Goal: Transaction & Acquisition: Book appointment/travel/reservation

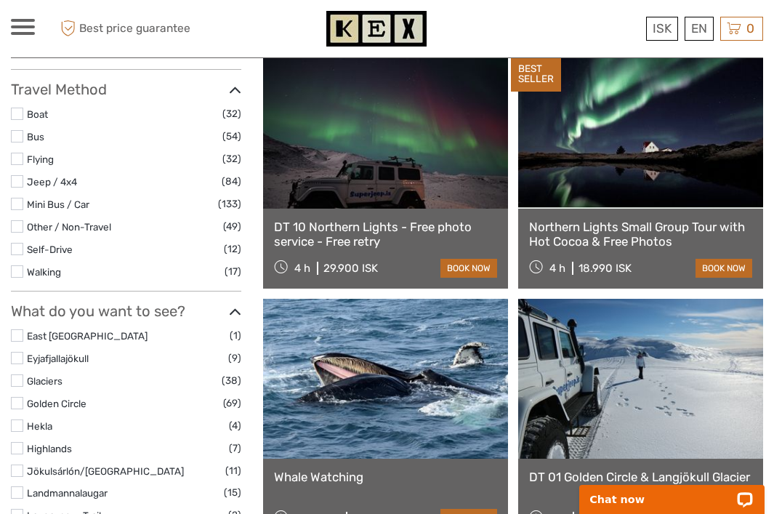
scroll to position [433, 0]
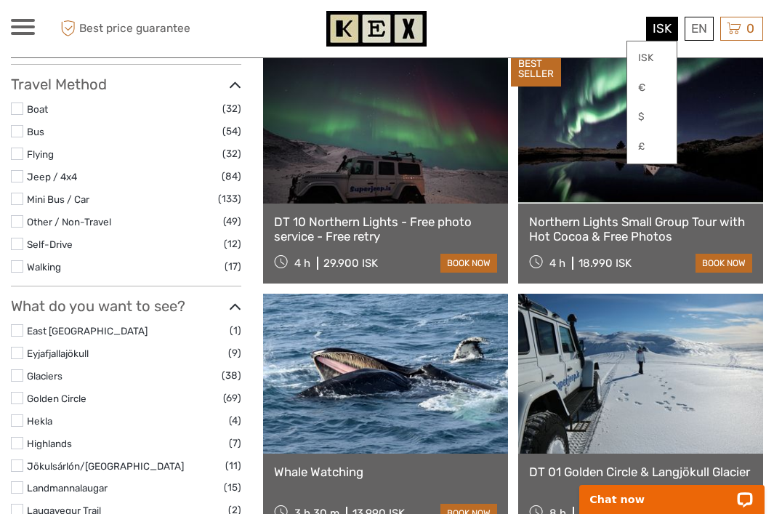
click at [646, 33] on div "ISK ISK € $ £" at bounding box center [662, 29] width 32 height 24
click at [653, 86] on link "€" at bounding box center [651, 88] width 49 height 26
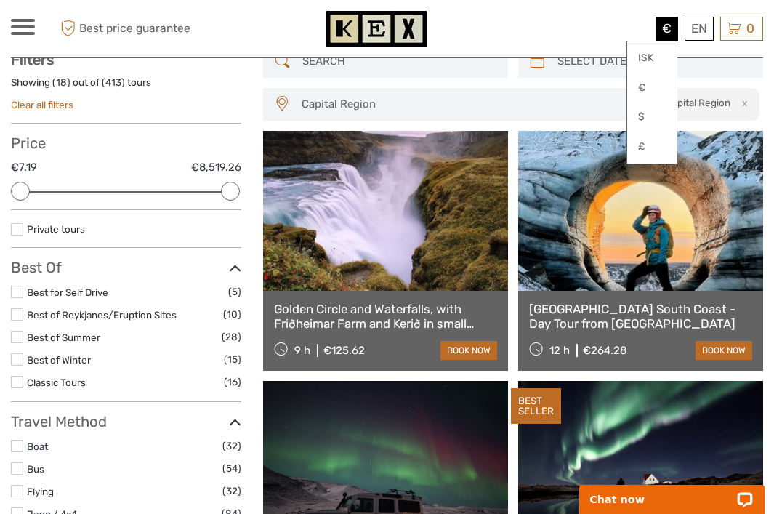
scroll to position [0, 0]
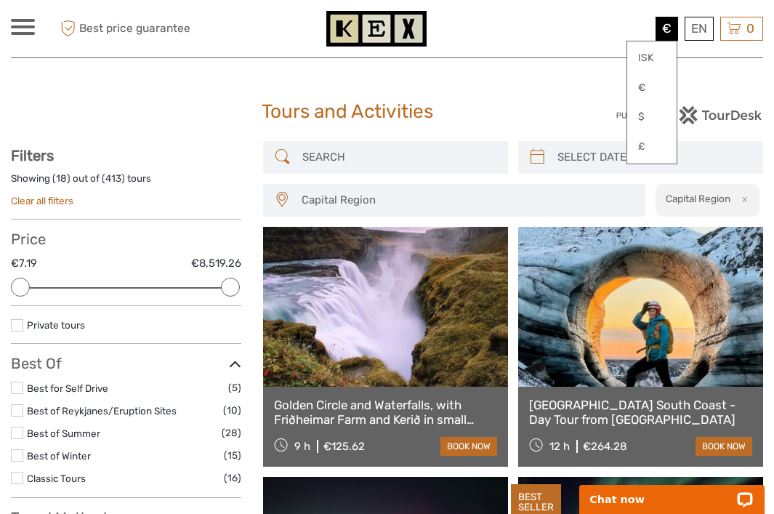
click at [397, 147] on input "search" at bounding box center [398, 157] width 204 height 25
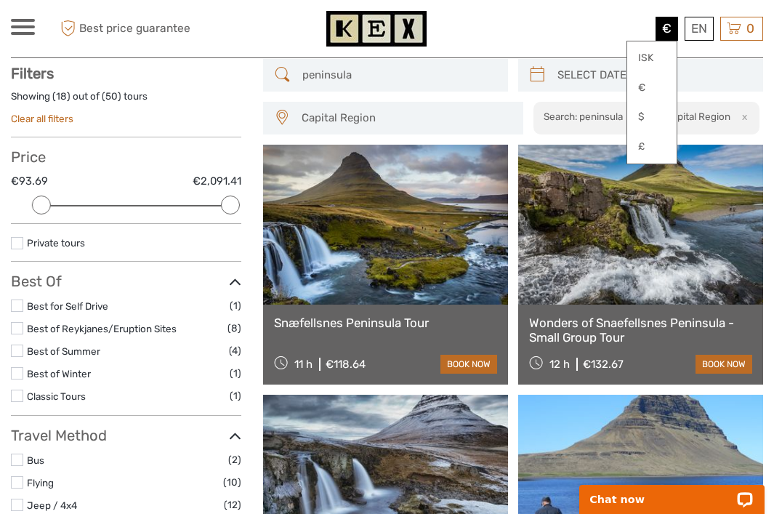
scroll to position [82, 0]
drag, startPoint x: 270, startPoint y: 320, endPoint x: 448, endPoint y: 323, distance: 178.0
click at [448, 324] on div "Snæfellsnes Peninsula Tour 11 h €118.64 book now" at bounding box center [385, 344] width 245 height 80
copy link "Snæfellsnes Peninsula Tour"
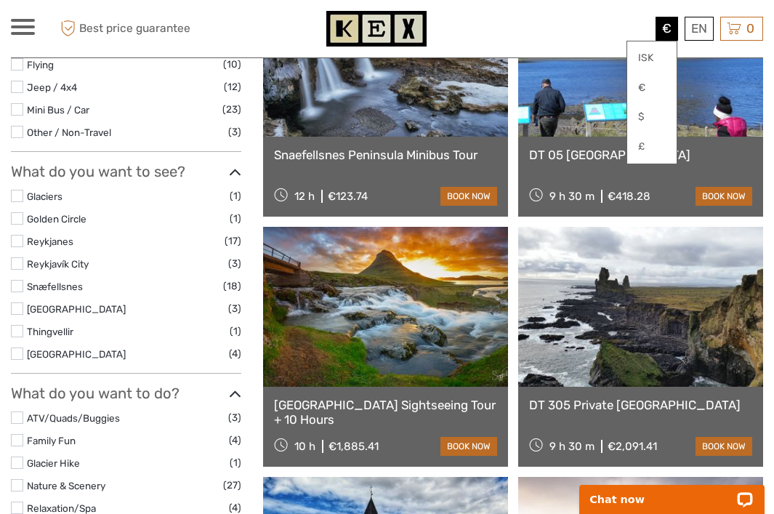
scroll to position [0, 0]
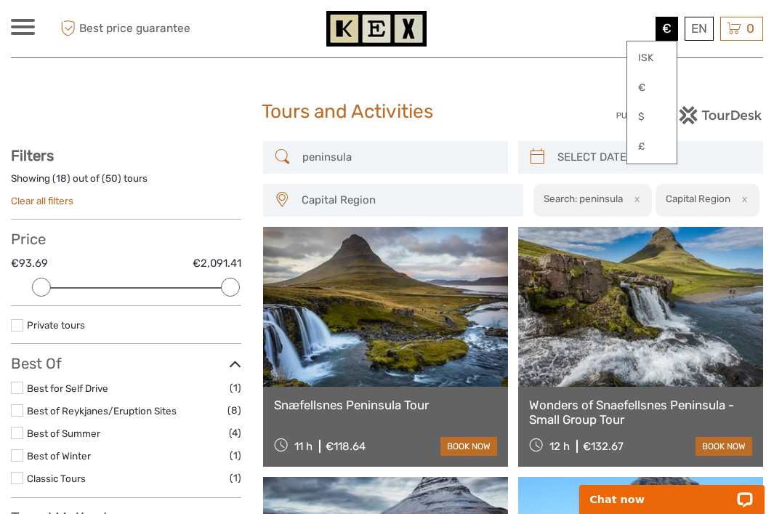
click at [351, 156] on input "peninsula" at bounding box center [398, 157] width 204 height 25
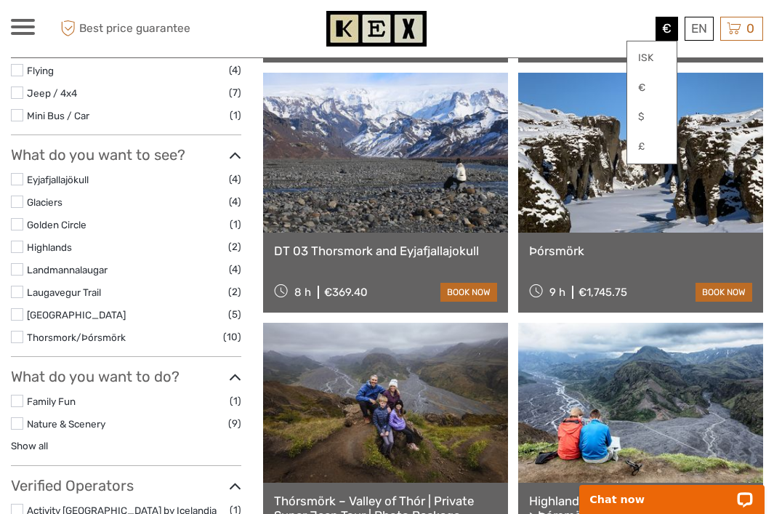
scroll to position [405, 0]
type input "thorsmork"
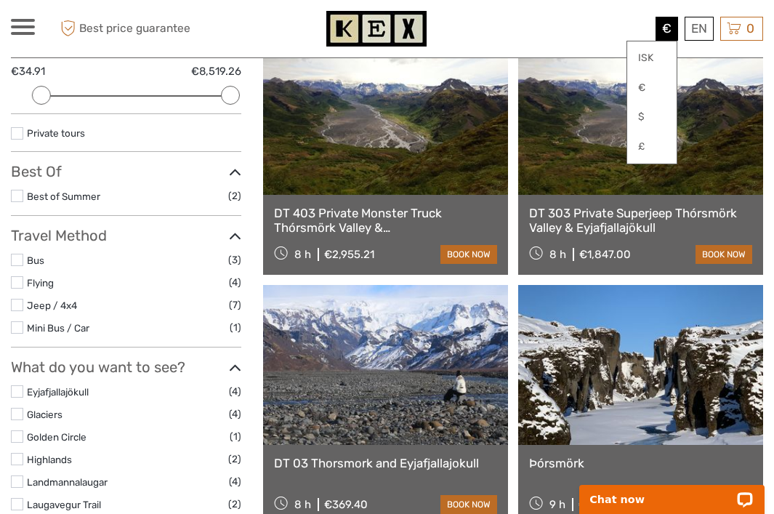
scroll to position [517, 0]
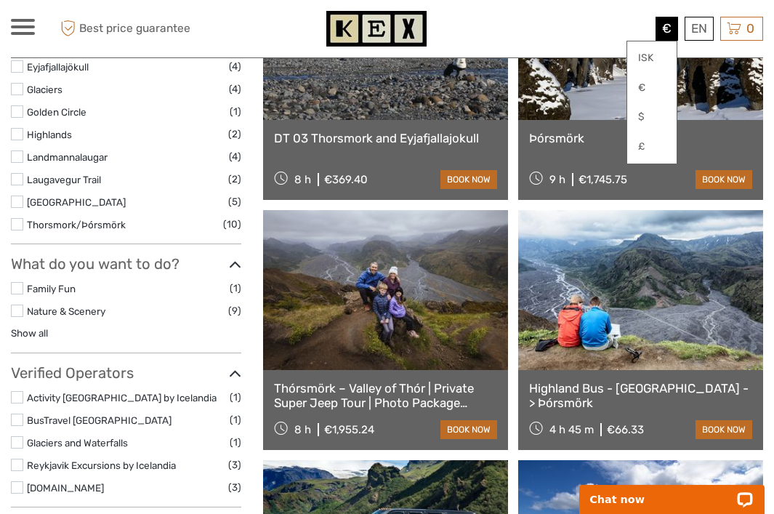
click at [540, 138] on link "Þórsmörk" at bounding box center [640, 138] width 223 height 15
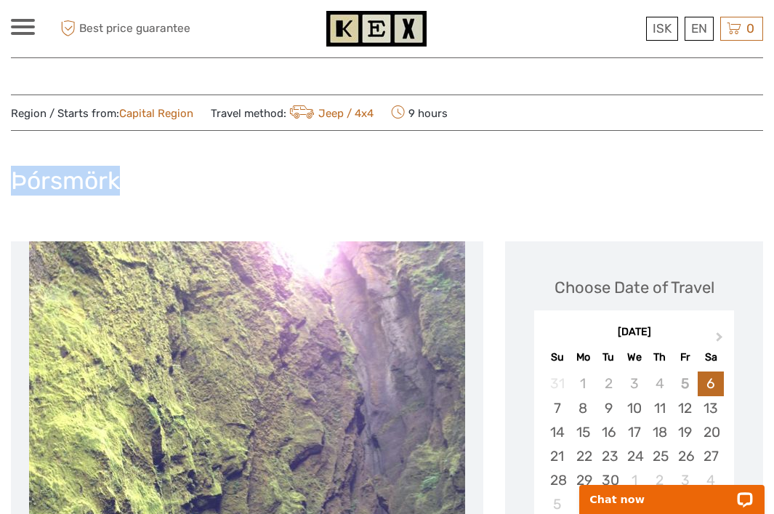
drag, startPoint x: 121, startPoint y: 180, endPoint x: 9, endPoint y: 178, distance: 111.2
copy h1 "Þórsmörk"
